Goal: Task Accomplishment & Management: Use online tool/utility

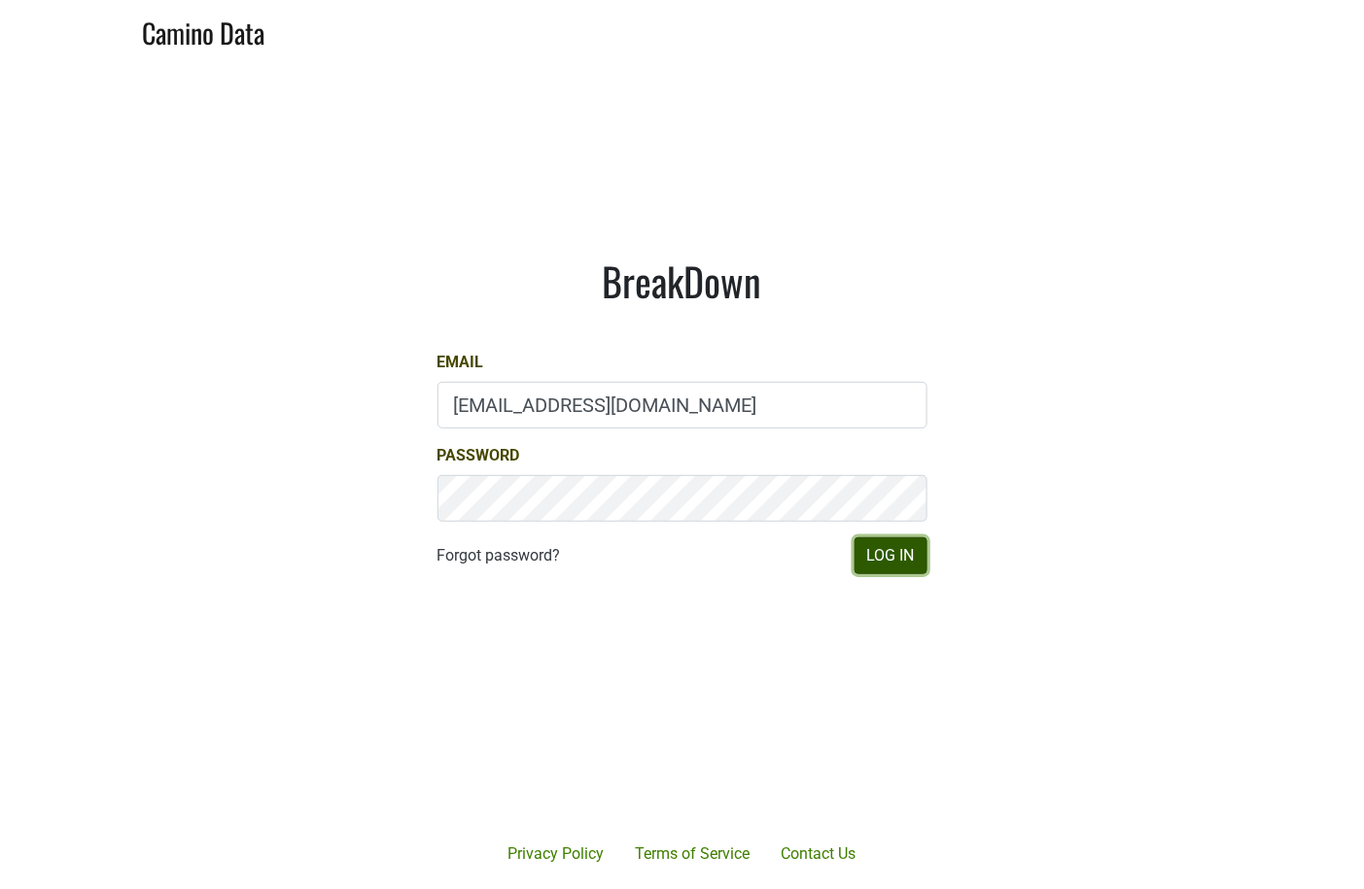
click at [887, 555] on button "Log In" at bounding box center [890, 555] width 73 height 37
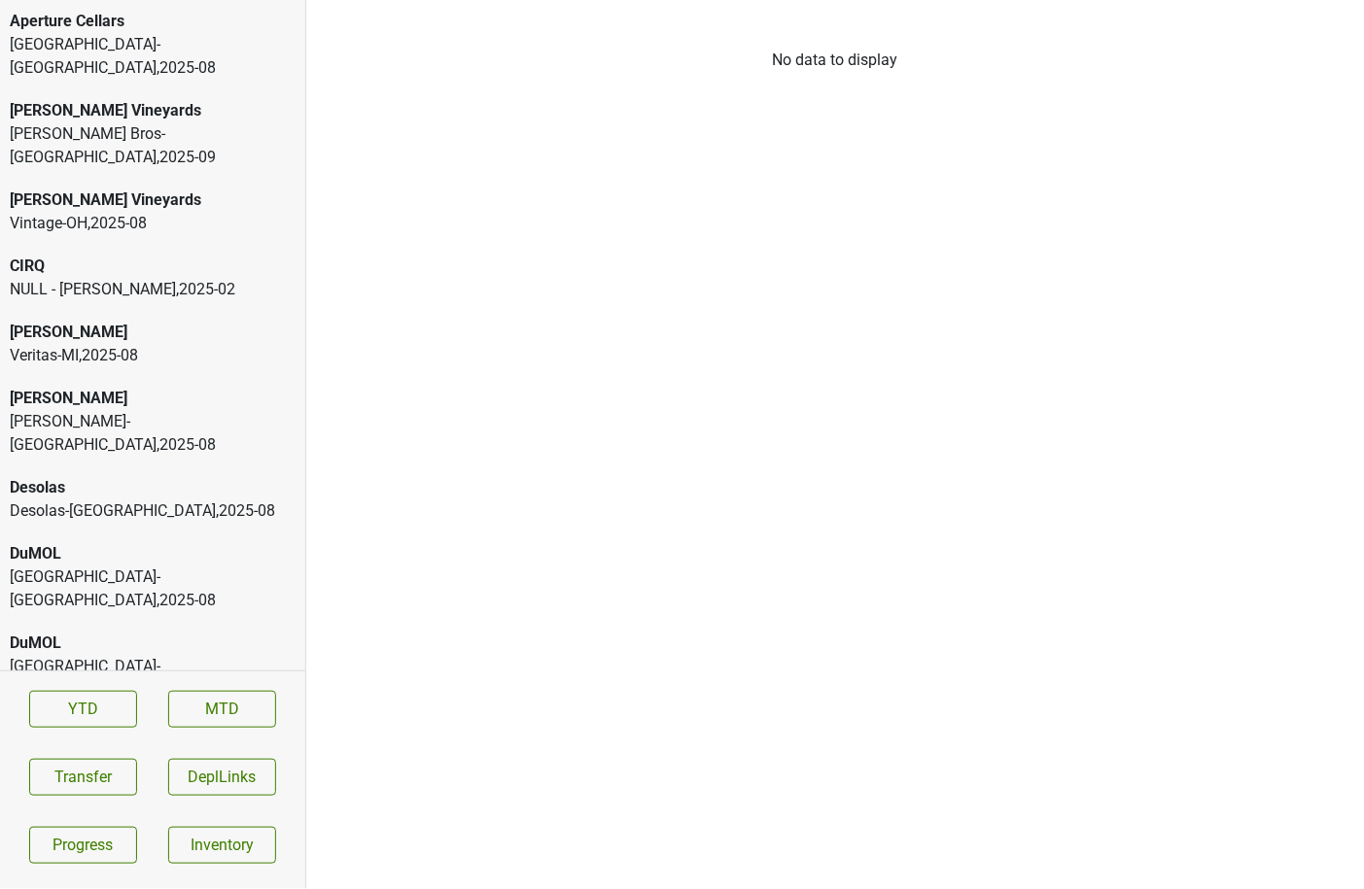
click at [161, 278] on div "NULL - Nathan , 2025 - 02" at bounding box center [153, 289] width 286 height 23
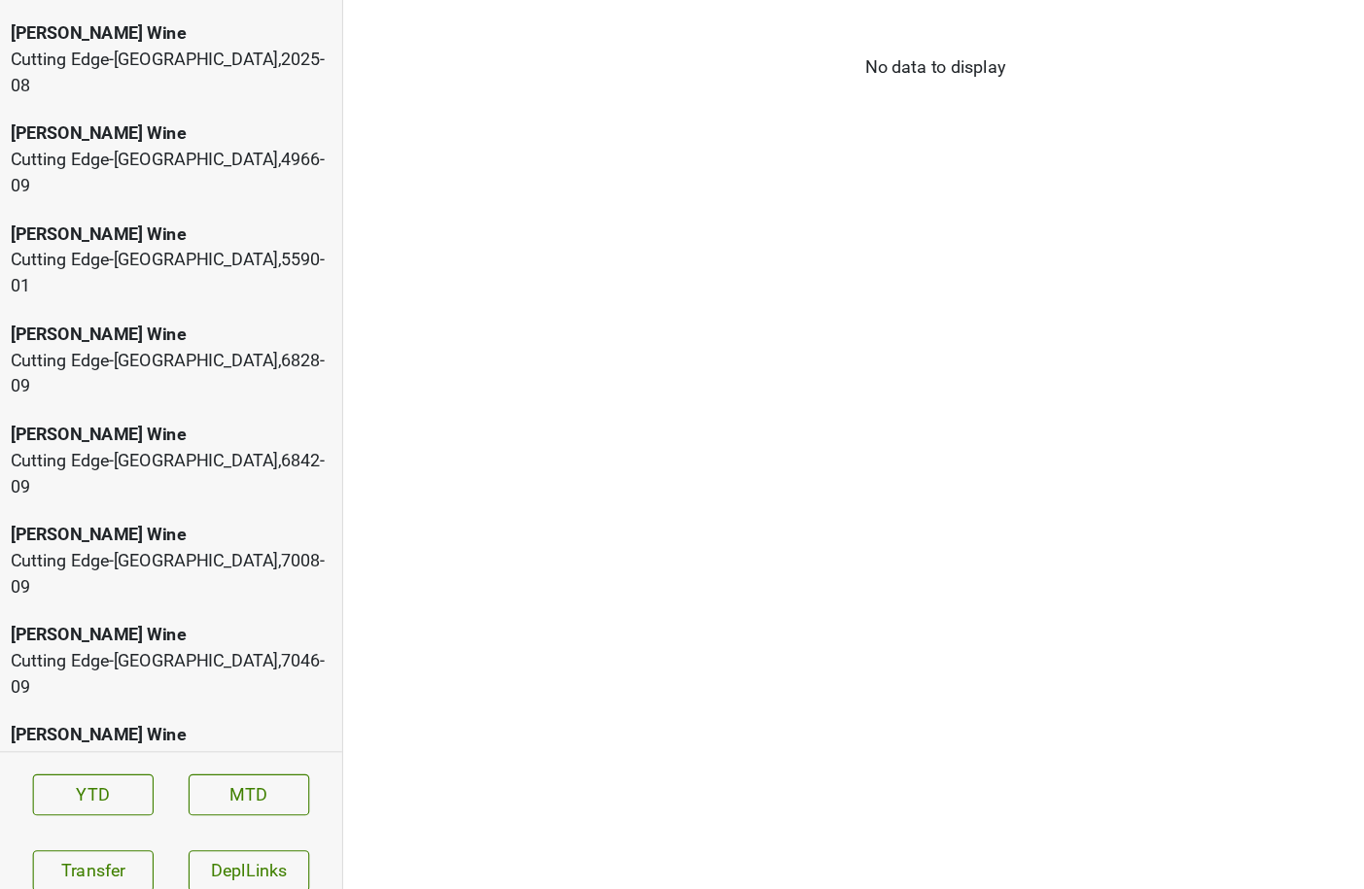
scroll to position [4546, 0]
